Goal: Task Accomplishment & Management: Use online tool/utility

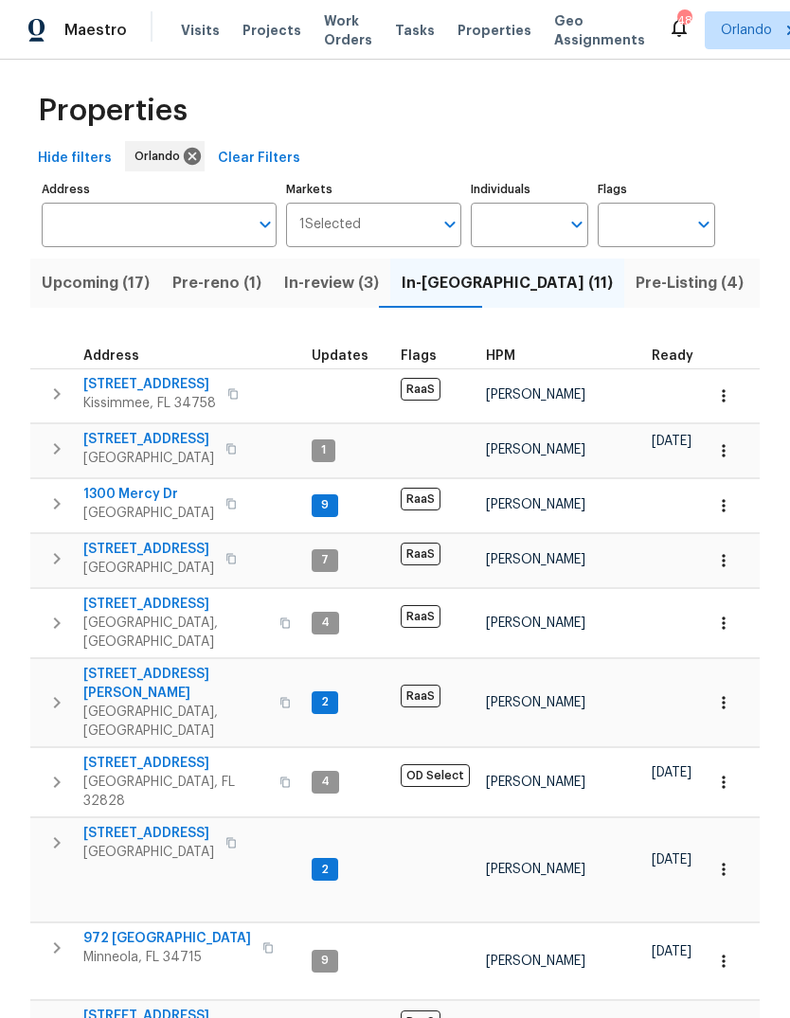
scroll to position [9, 0]
click at [160, 930] on span "972 Forest Hill Dr" at bounding box center [167, 939] width 168 height 19
click at [128, 204] on input "Address" at bounding box center [145, 226] width 206 height 45
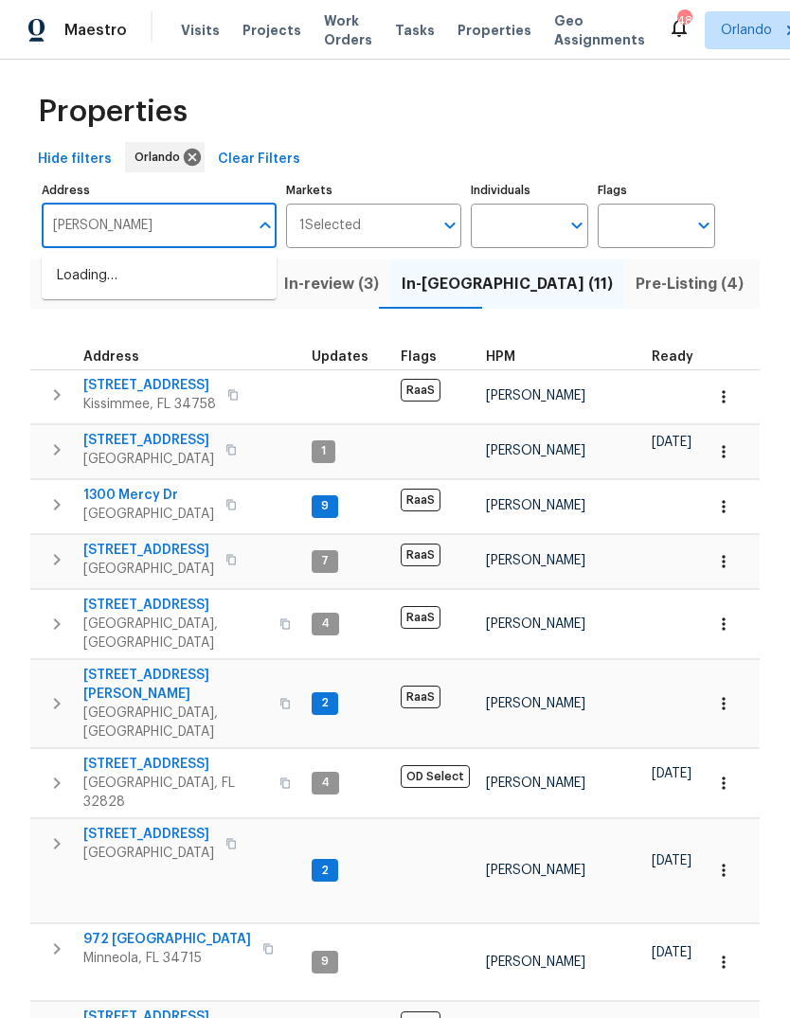
type input "Wendy"
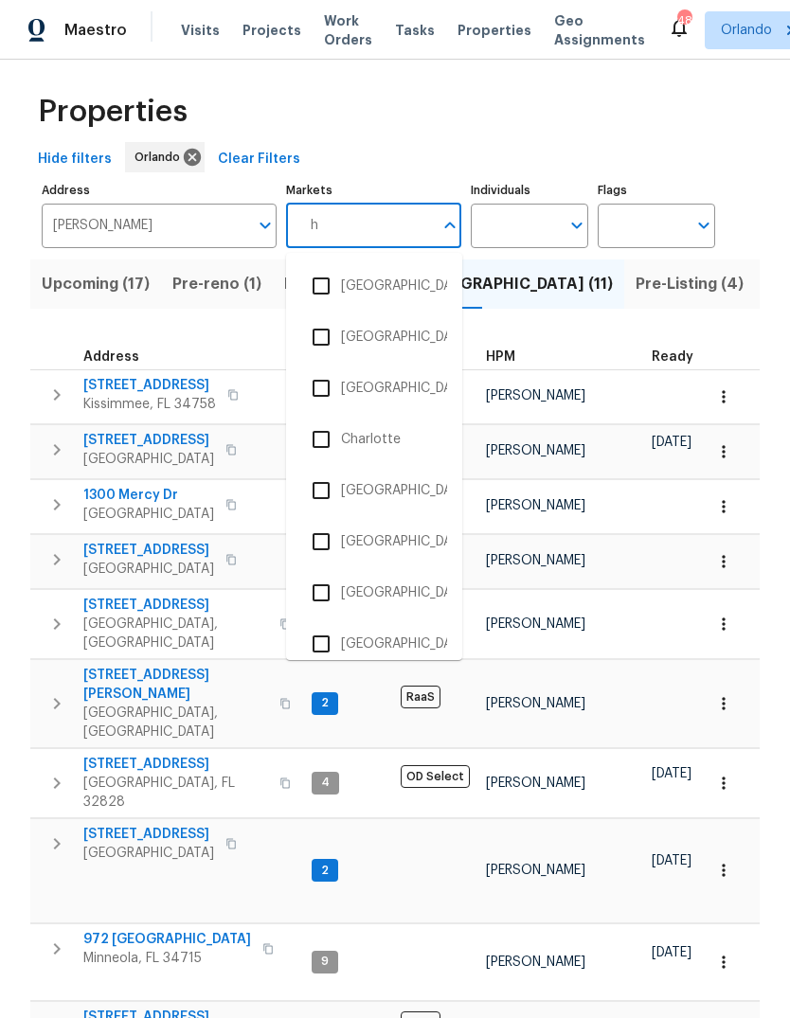
type input "h"
click at [129, 204] on input "Wendy" at bounding box center [145, 226] width 206 height 45
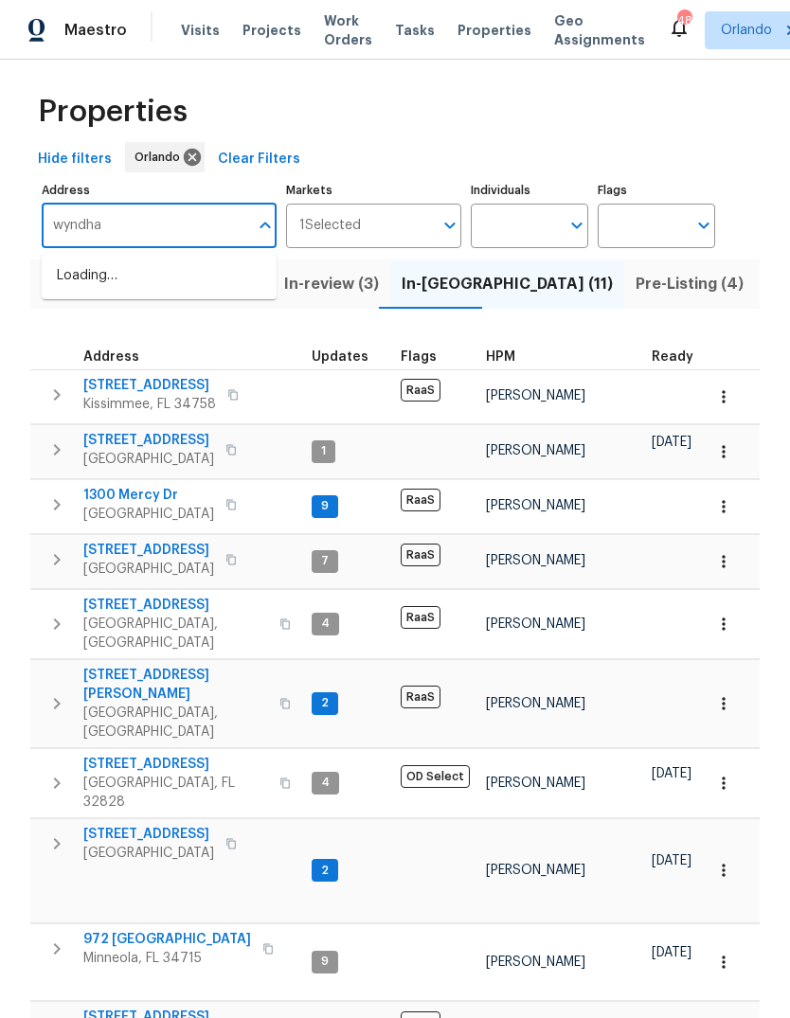
type input "wyndham"
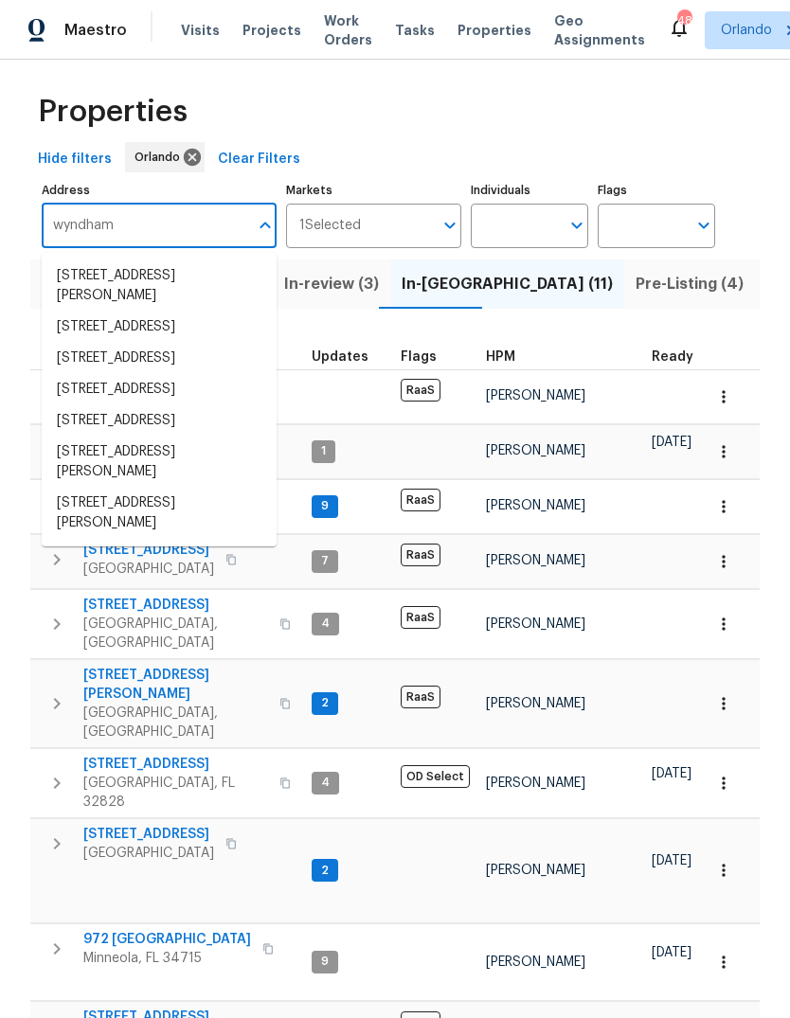
scroll to position [24, 0]
click at [81, 405] on li "2710 Wyndham Ln Orlando FL 32808" at bounding box center [159, 389] width 235 height 31
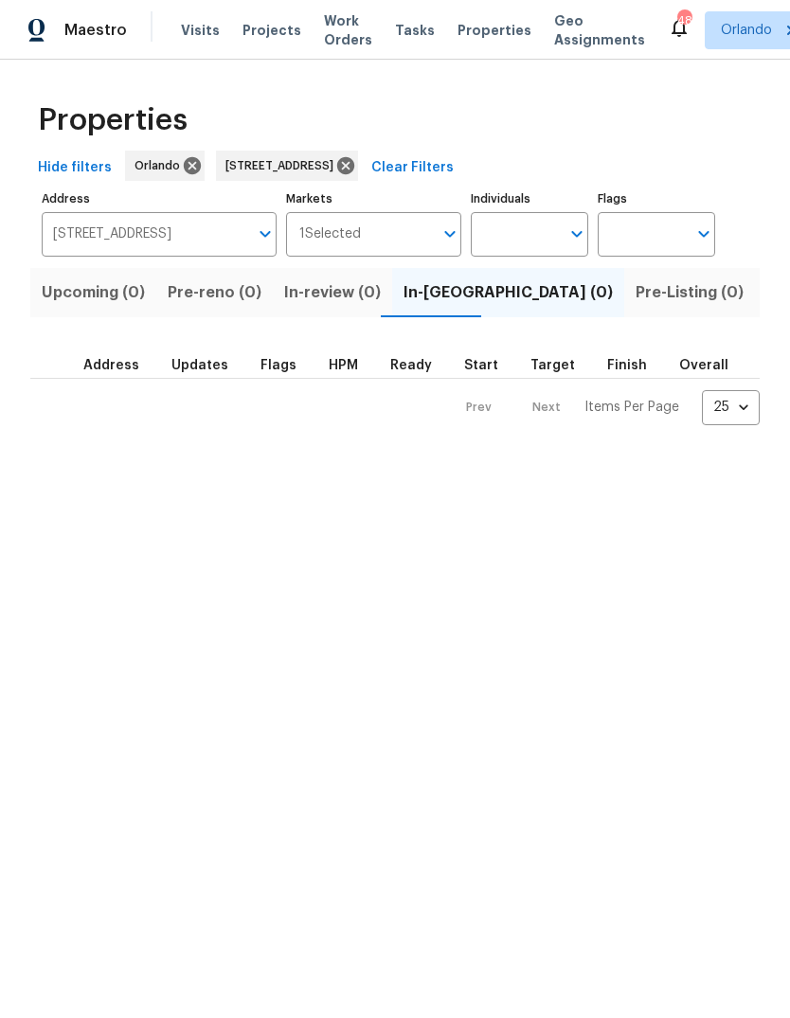
click at [755, 313] on button "Listed (1)" at bounding box center [800, 292] width 91 height 49
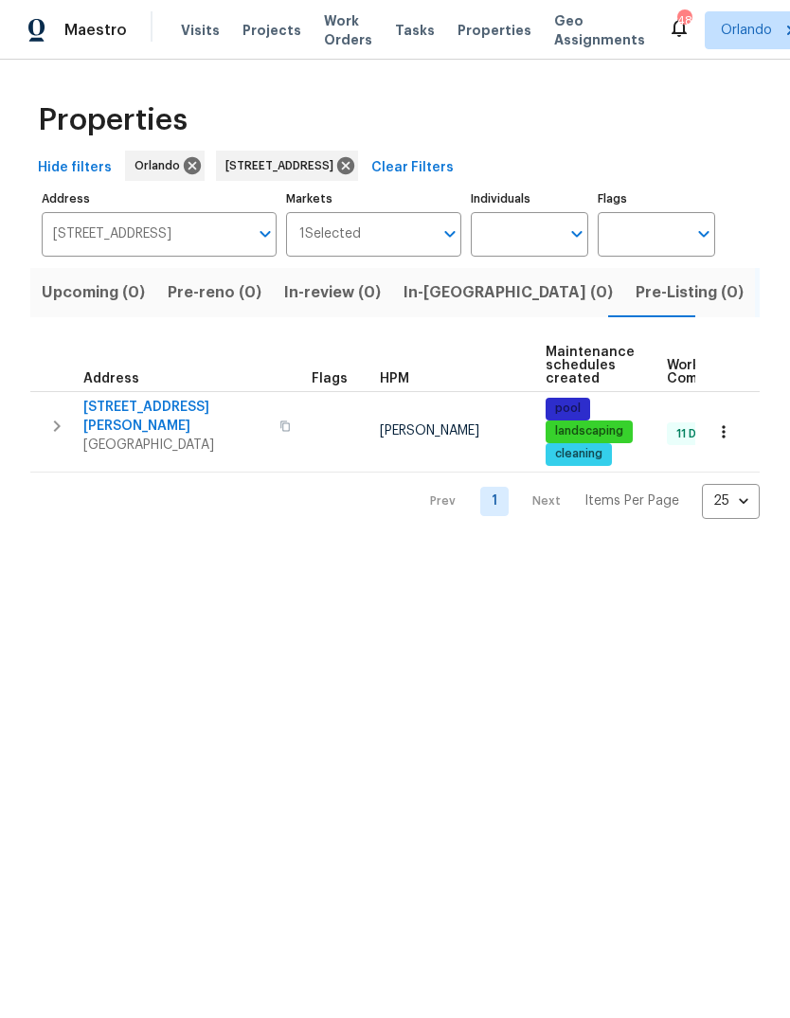
click at [122, 436] on span "Orlando, FL 32808" at bounding box center [175, 445] width 185 height 19
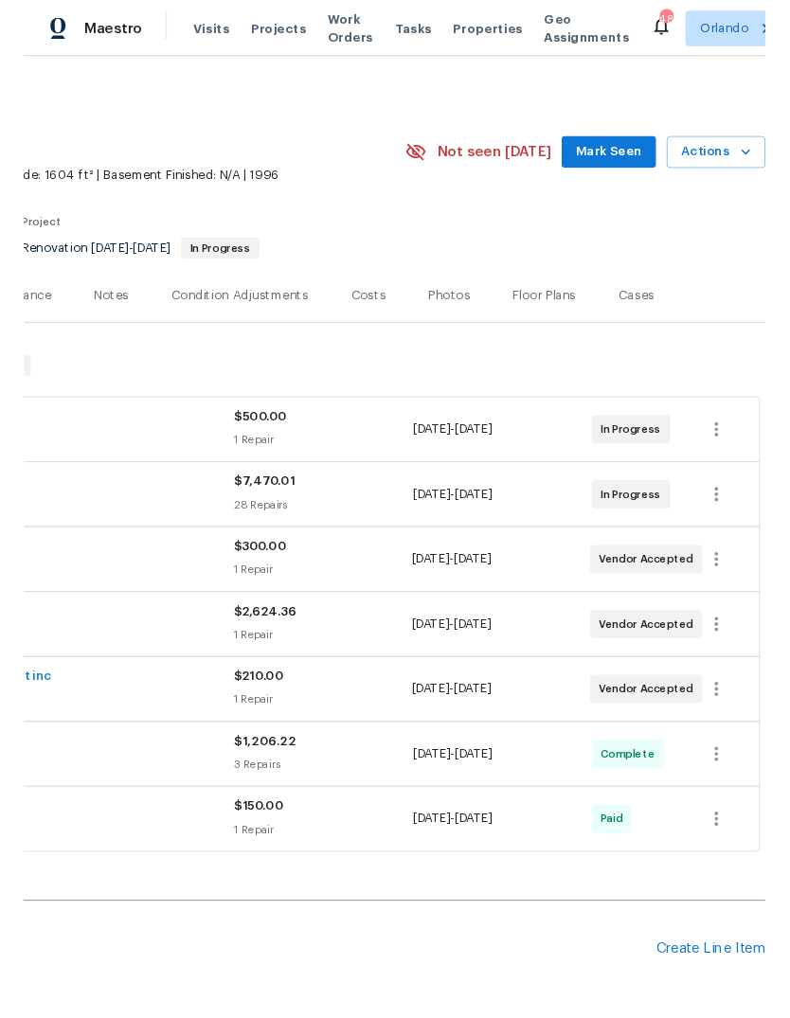
scroll to position [0, 280]
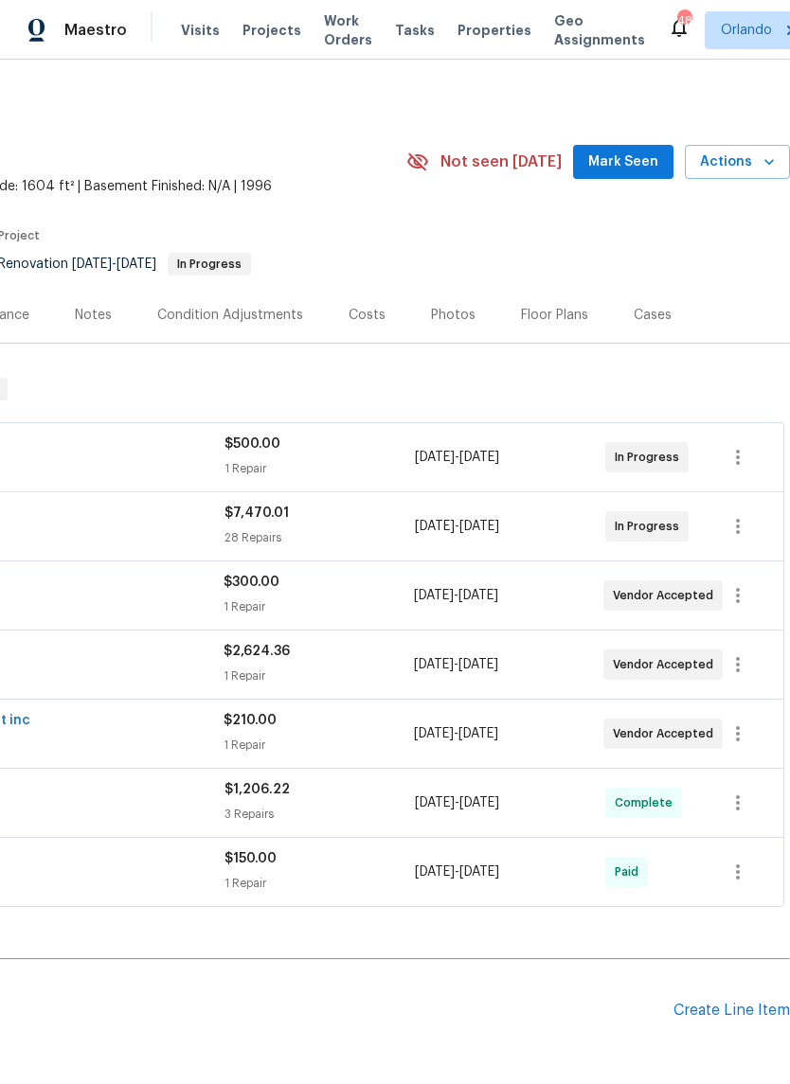
click at [763, 164] on icon "button" at bounding box center [769, 161] width 19 height 19
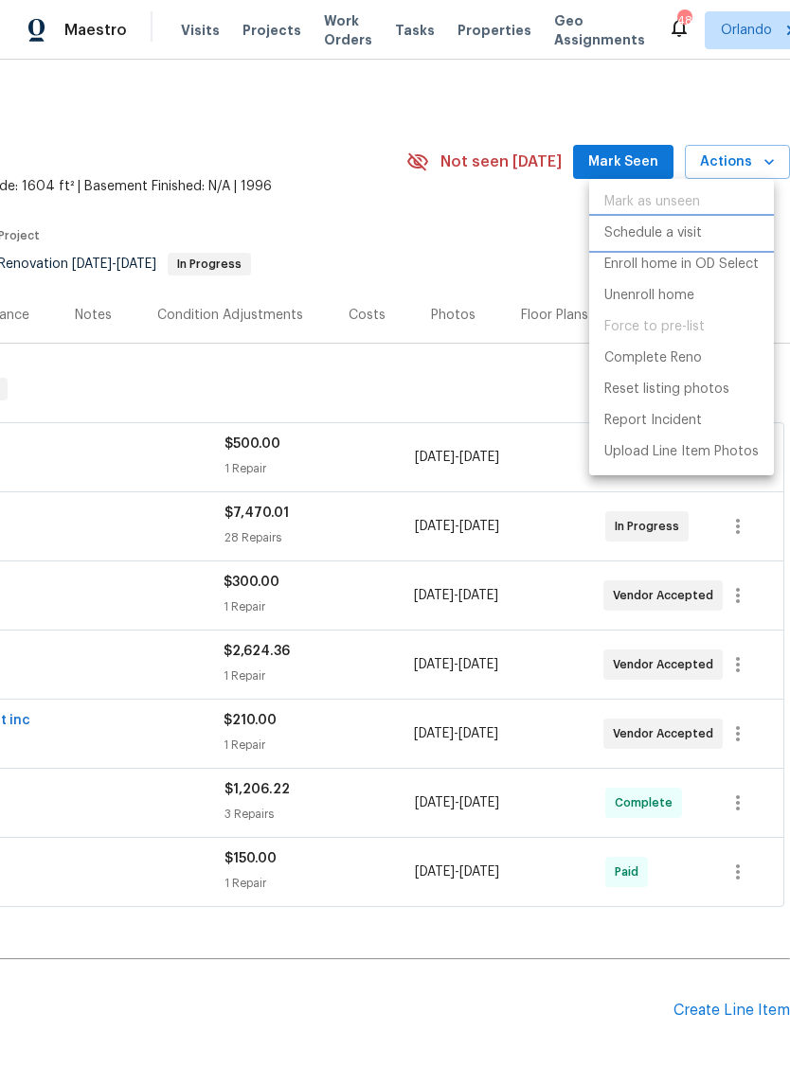
click at [697, 239] on p "Schedule a visit" at bounding box center [653, 234] width 98 height 20
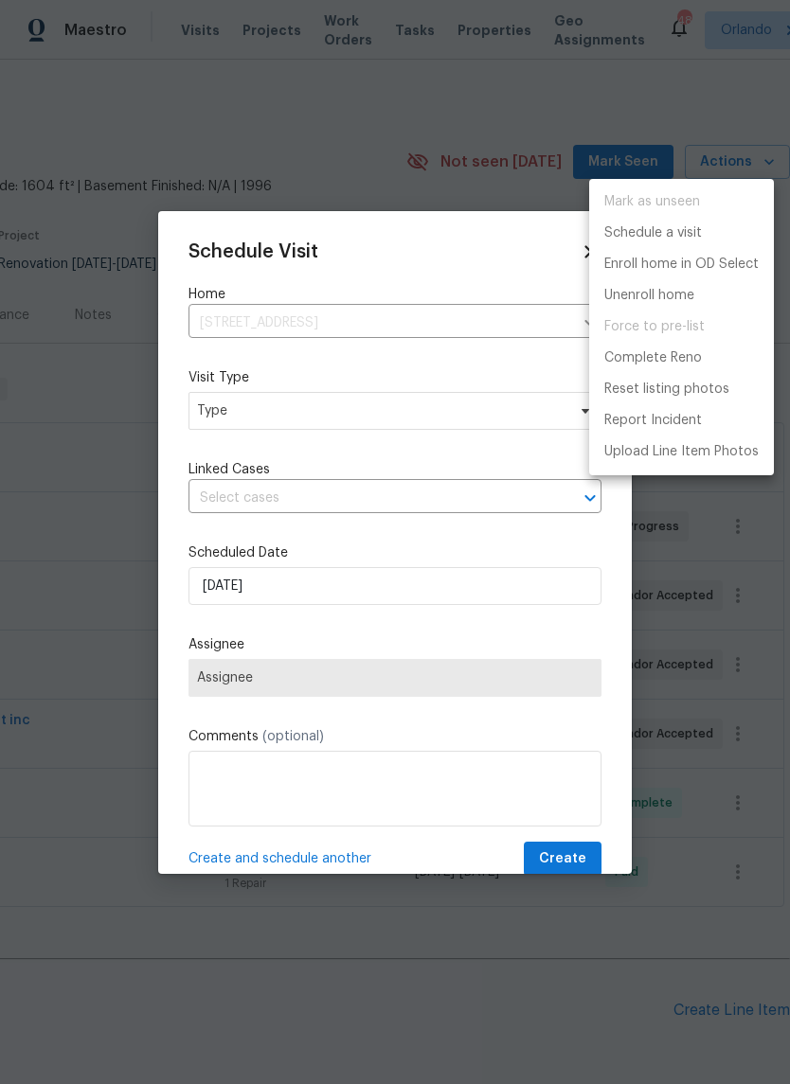
click at [401, 413] on div at bounding box center [395, 542] width 790 height 1084
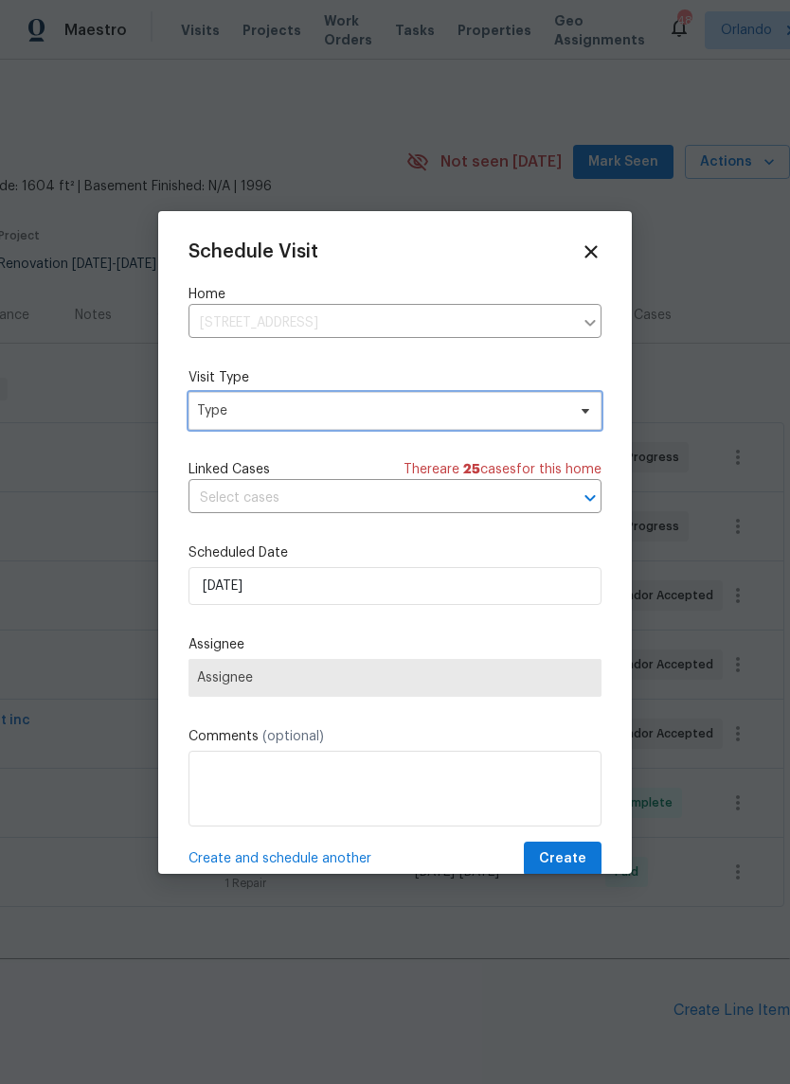
click at [239, 413] on span "Type" at bounding box center [381, 411] width 368 height 19
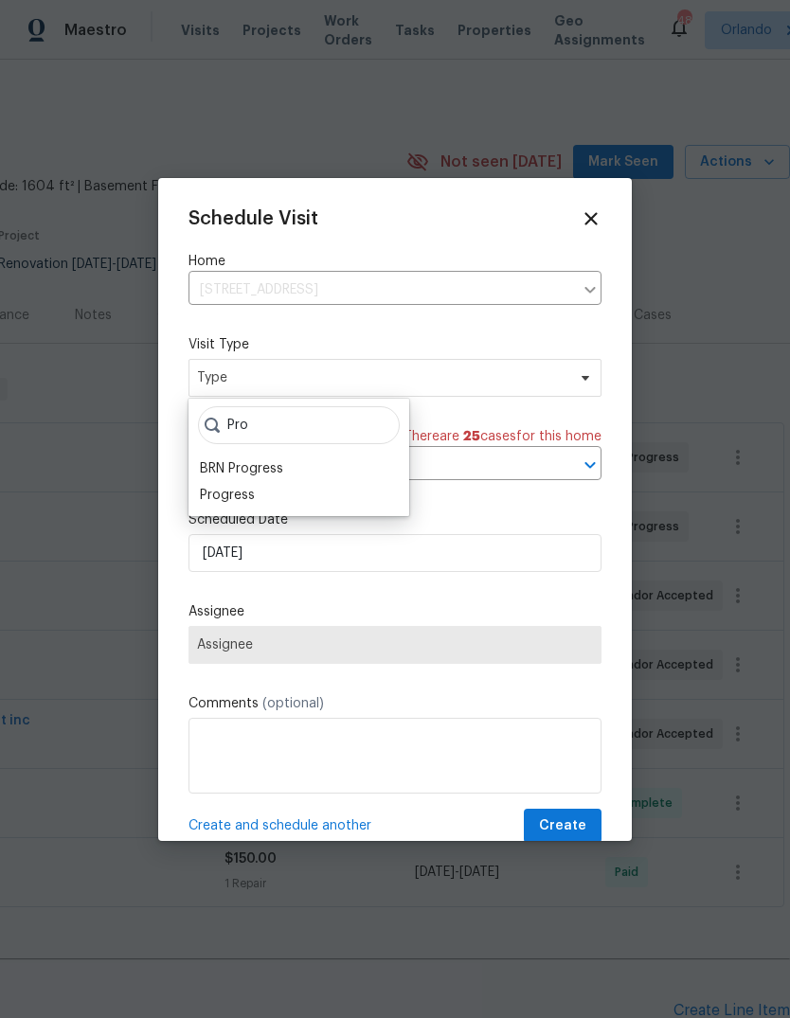
type input "Pro"
click at [224, 502] on div "Progress" at bounding box center [227, 495] width 55 height 19
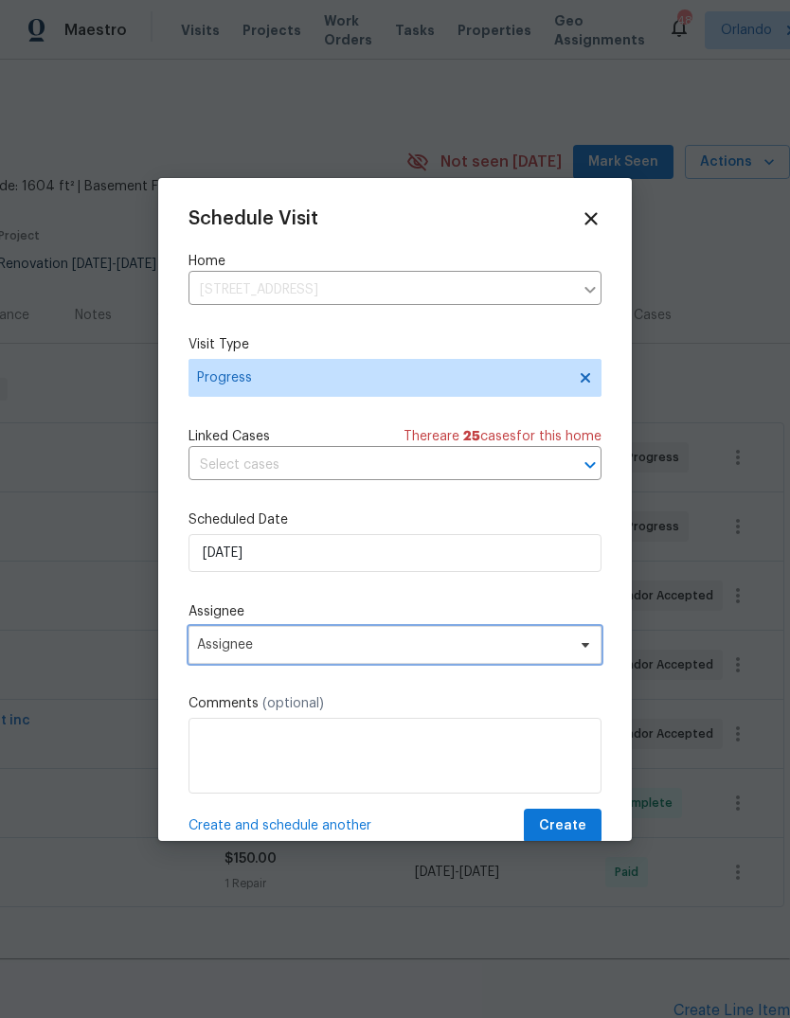
click at [578, 653] on icon at bounding box center [585, 644] width 15 height 15
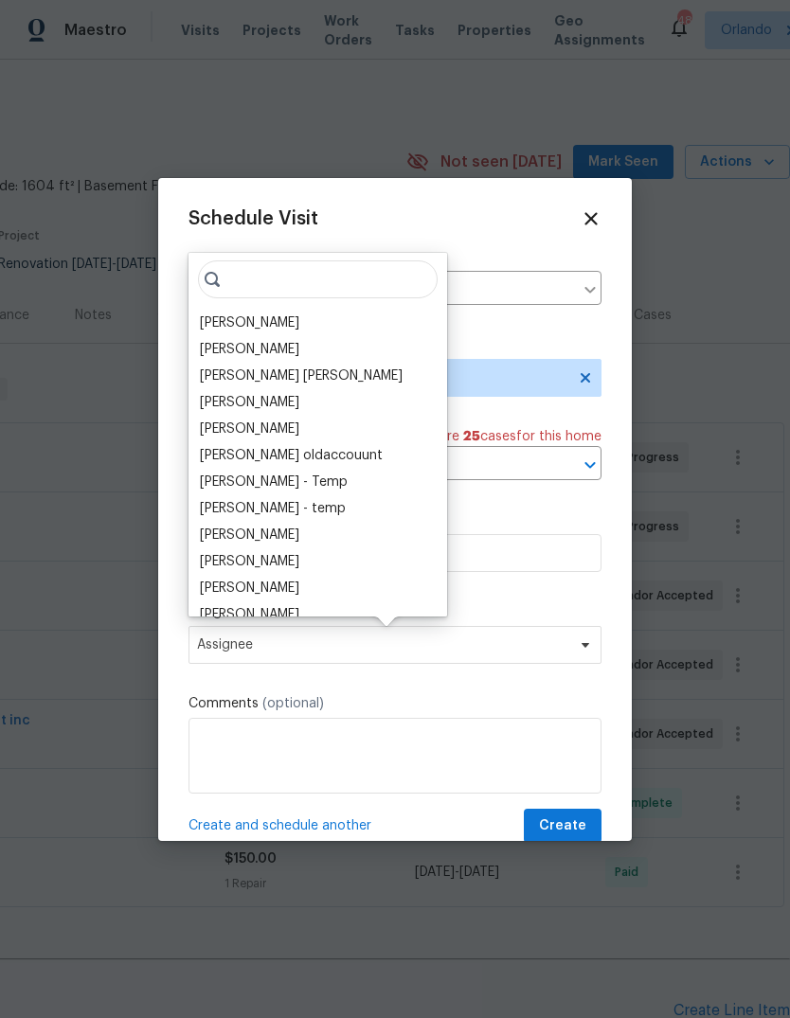
click at [259, 327] on div "[PERSON_NAME]" at bounding box center [249, 322] width 99 height 19
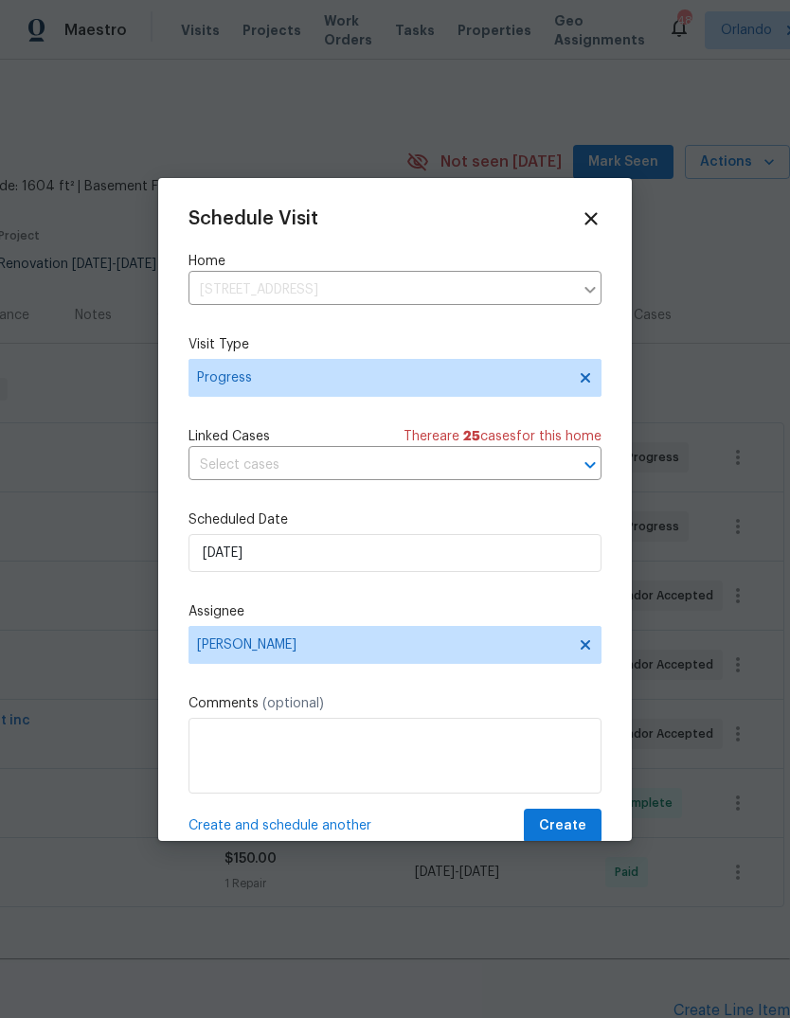
click at [575, 822] on span "Create" at bounding box center [562, 826] width 47 height 24
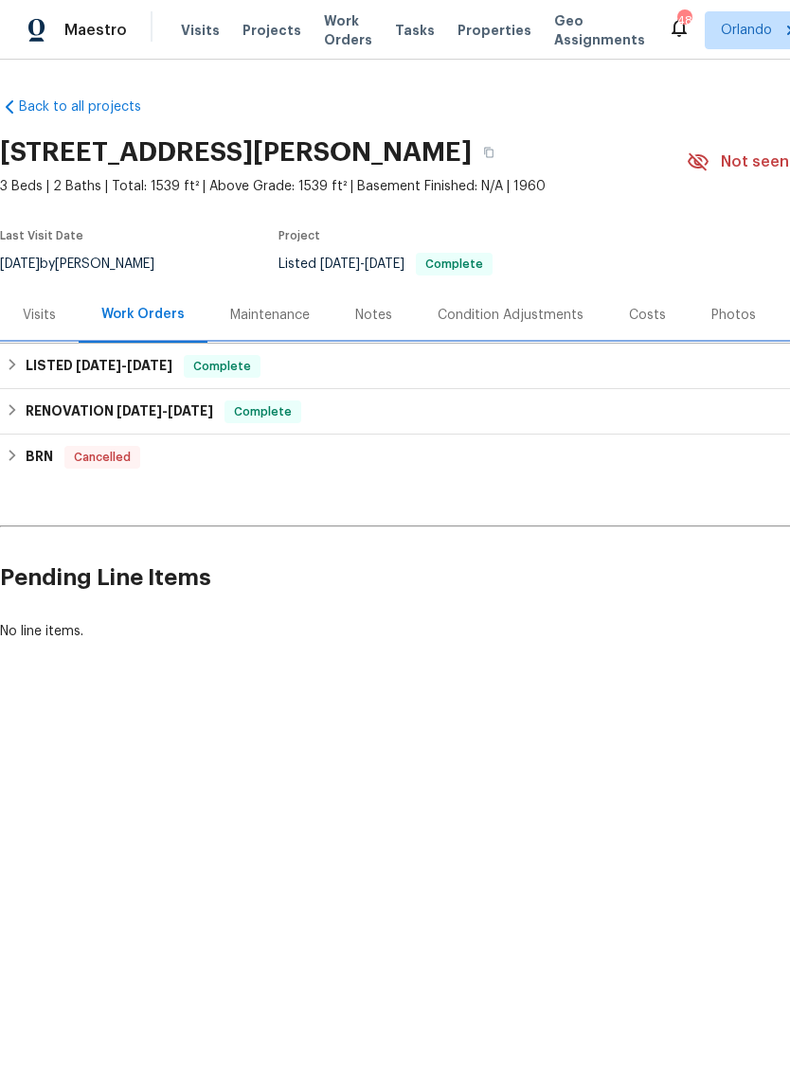
click at [58, 366] on h6 "LISTED [DATE] - [DATE]" at bounding box center [99, 366] width 147 height 23
